Goal: Task Accomplishment & Management: Use online tool/utility

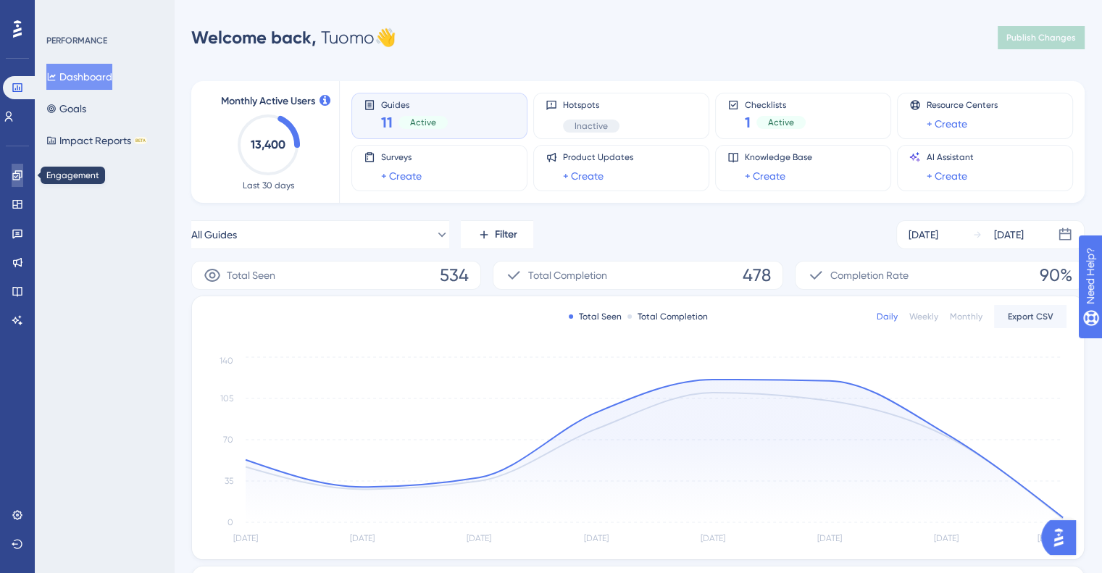
click at [23, 177] on link at bounding box center [18, 175] width 12 height 23
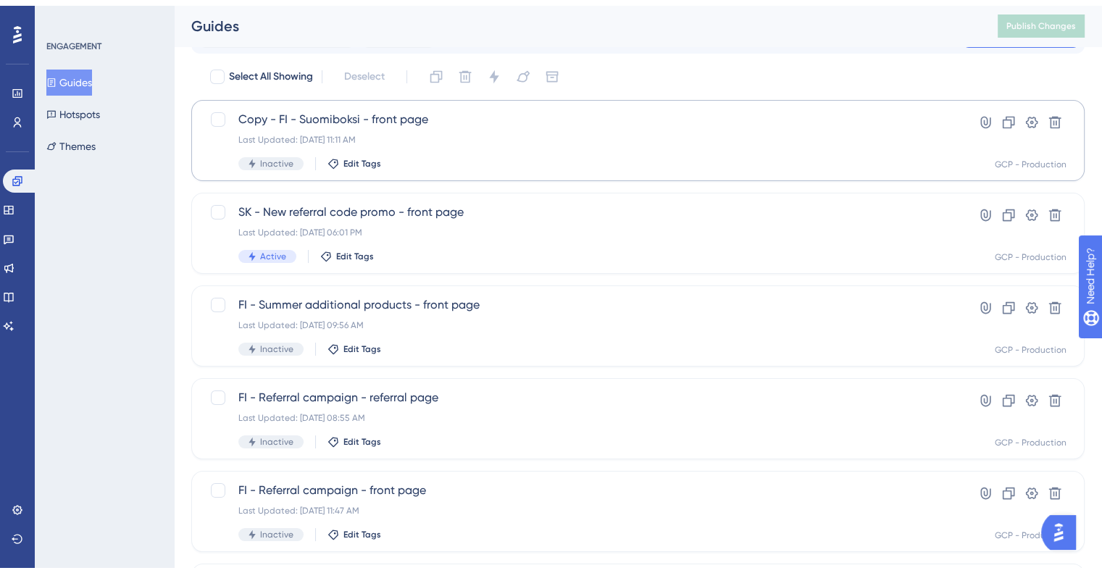
scroll to position [72, 0]
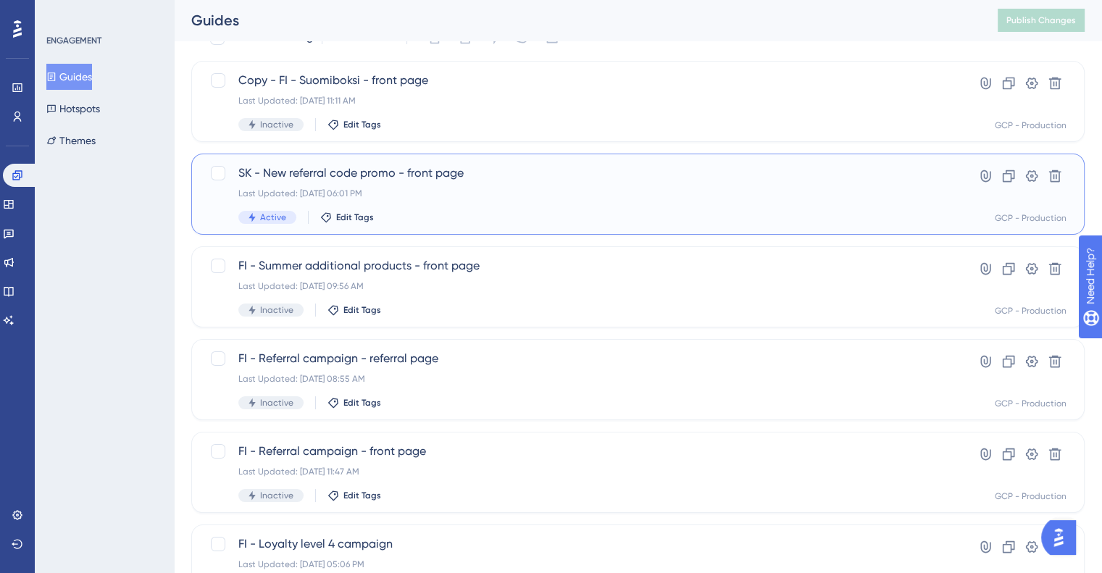
click at [524, 184] on div "SK - New referral code promo - front page Last Updated: Sep 08 2025, 06:01 PM A…" at bounding box center [579, 193] width 683 height 59
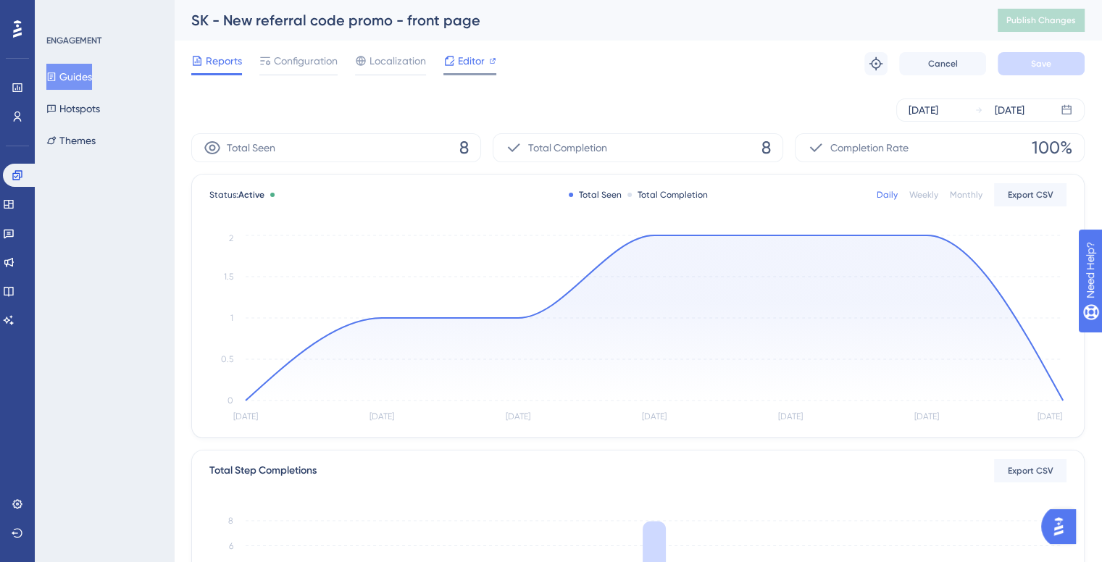
click at [471, 64] on span "Editor" at bounding box center [471, 60] width 27 height 17
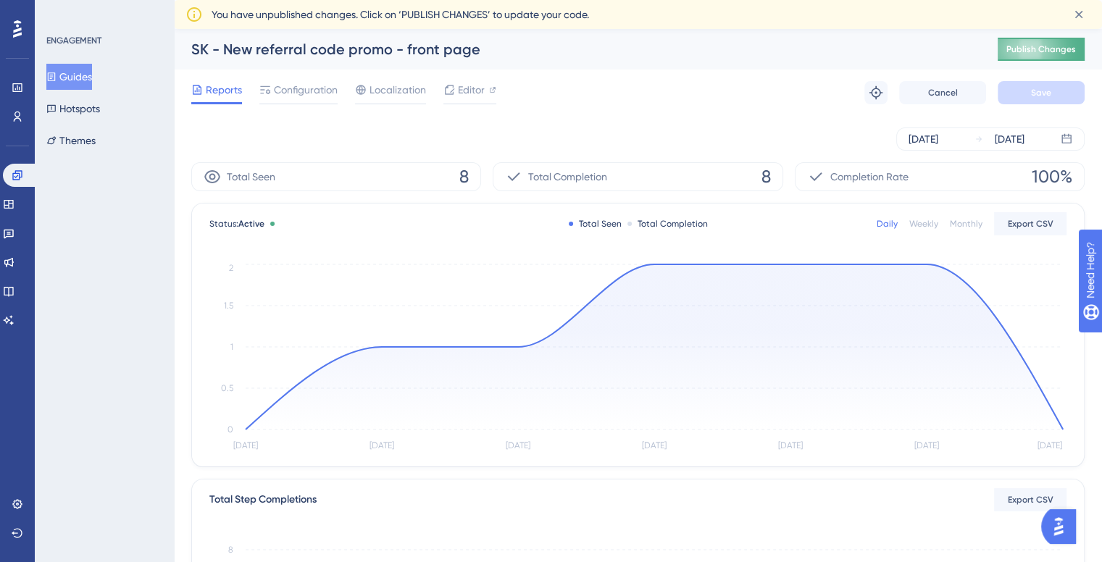
click at [1052, 43] on span "Publish Changes" at bounding box center [1041, 49] width 70 height 12
